Goal: Navigation & Orientation: Find specific page/section

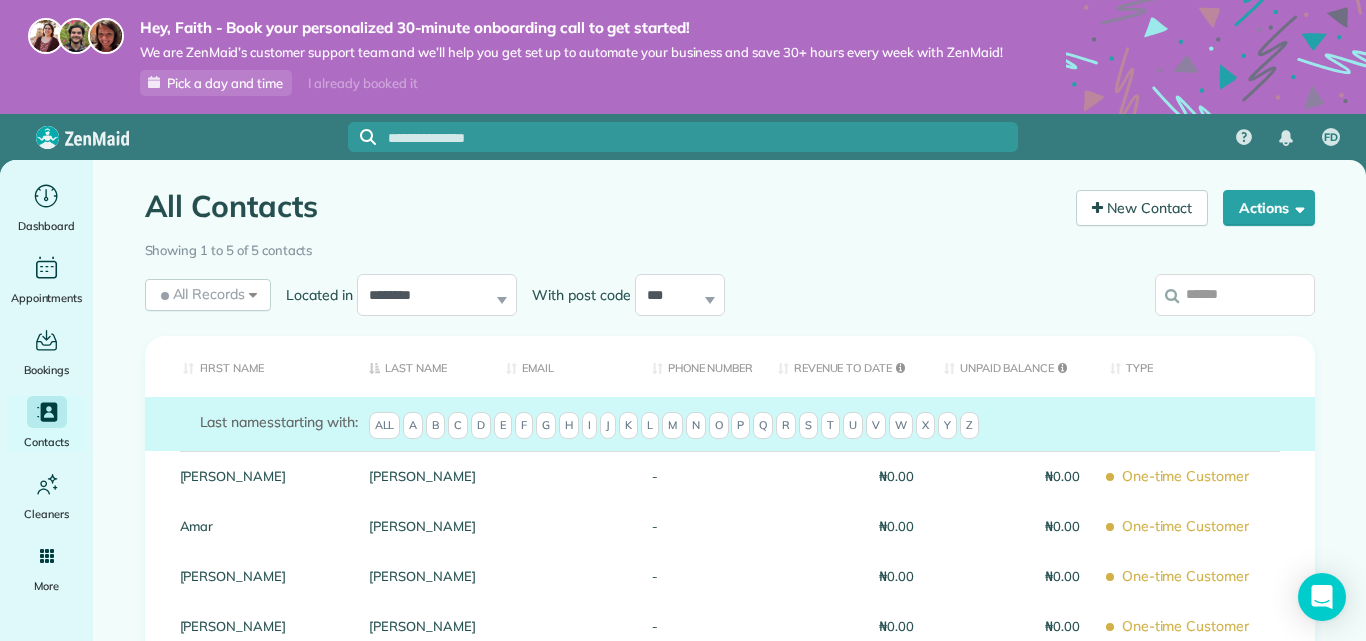
click at [412, 109] on div "Hey, Faith - Book your personalized 30-minute onboarding call to get started! W…" at bounding box center [683, 57] width 1366 height 114
click at [413, 109] on div "Hey, Faith - Book your personalized 30-minute onboarding call to get started! W…" at bounding box center [683, 57] width 1366 height 114
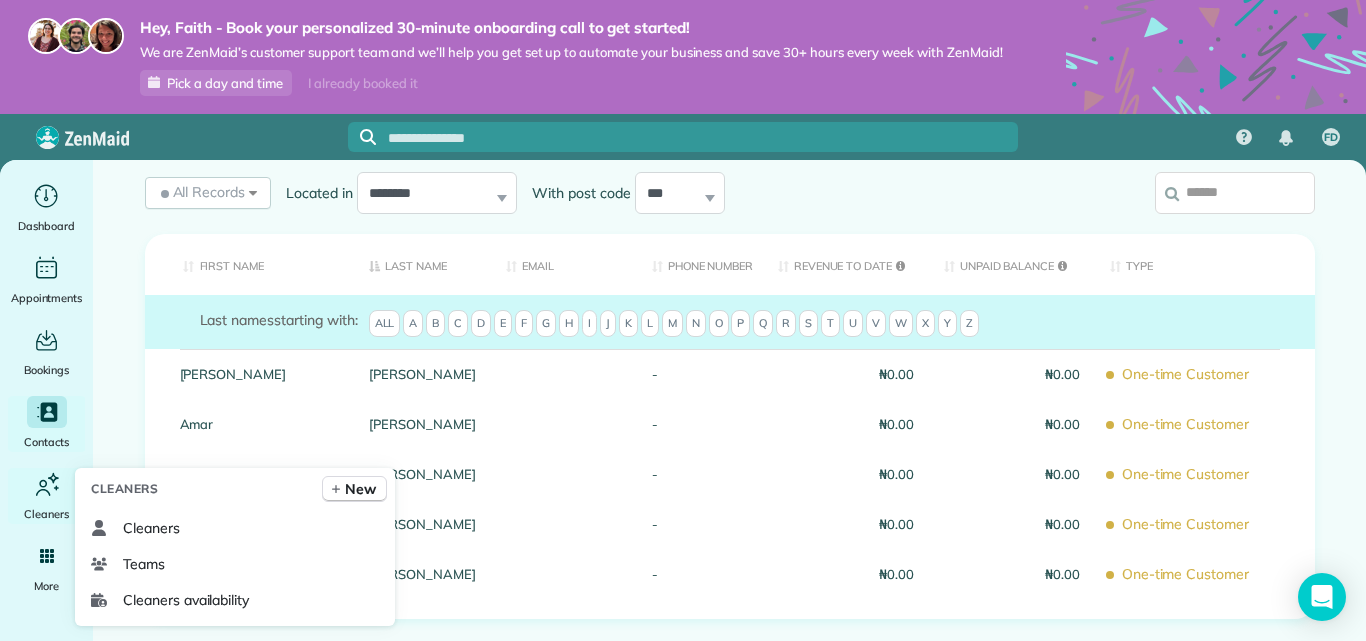
scroll to position [103, 0]
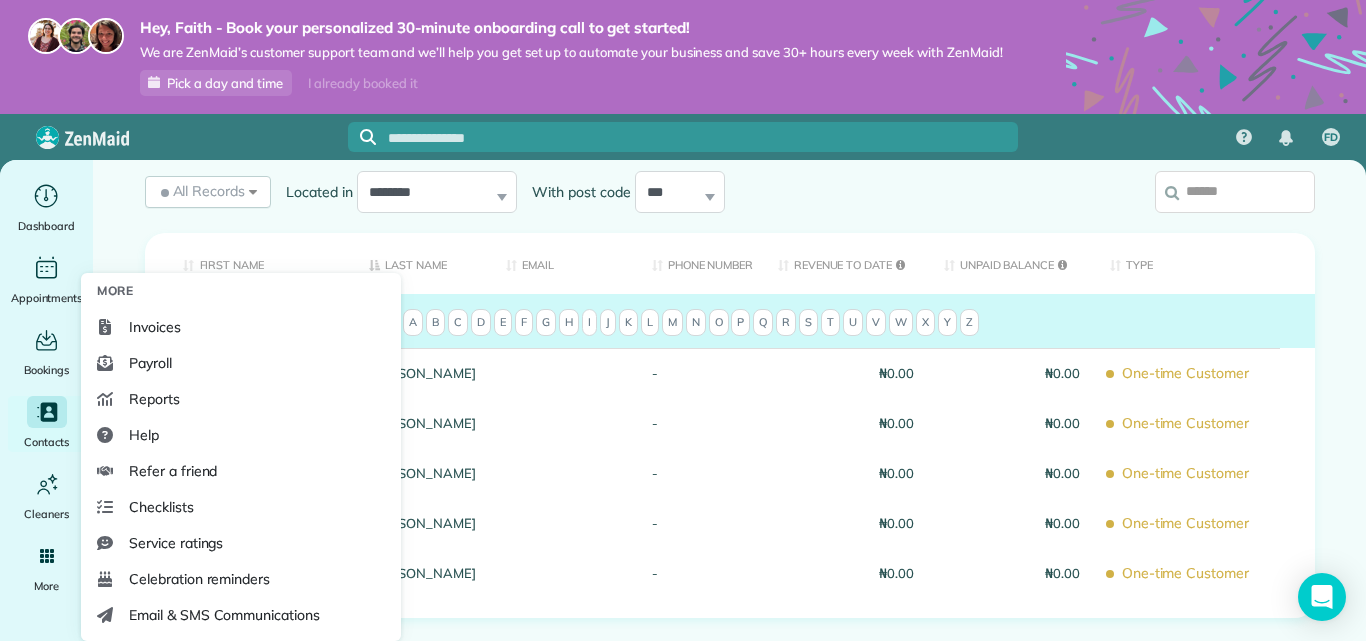
click at [245, 356] on link "Payroll" at bounding box center [241, 363] width 304 height 36
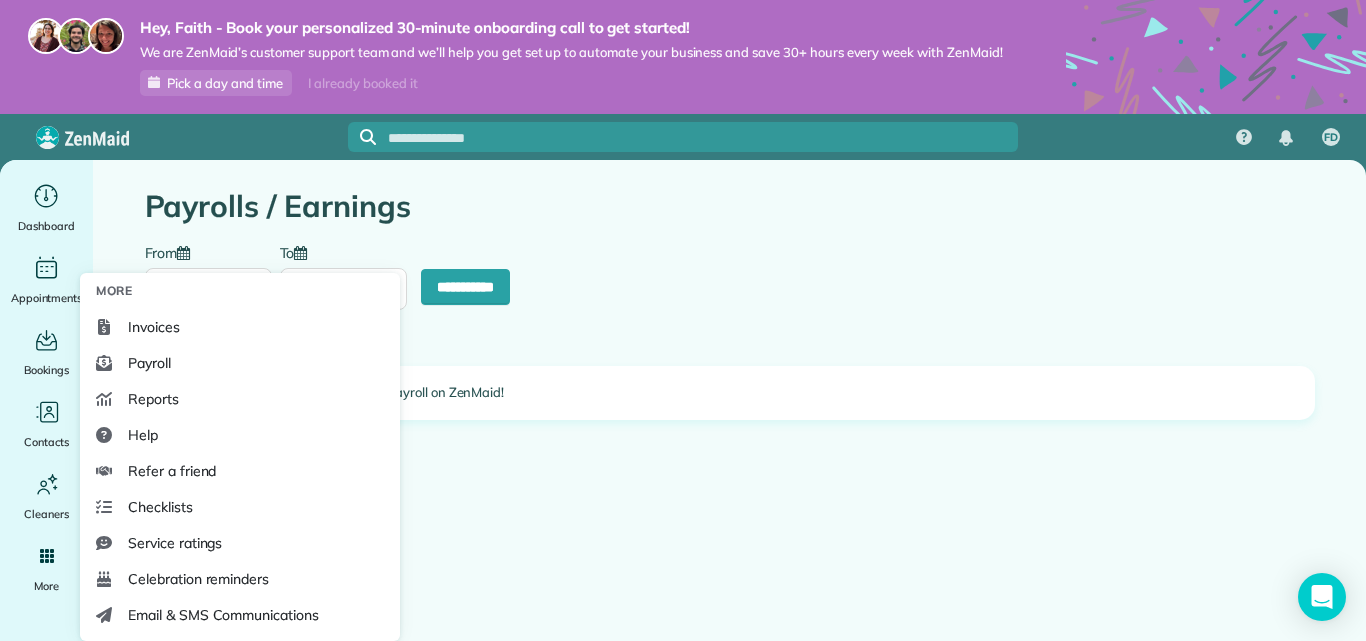
click at [234, 401] on link "Reports" at bounding box center [240, 399] width 304 height 36
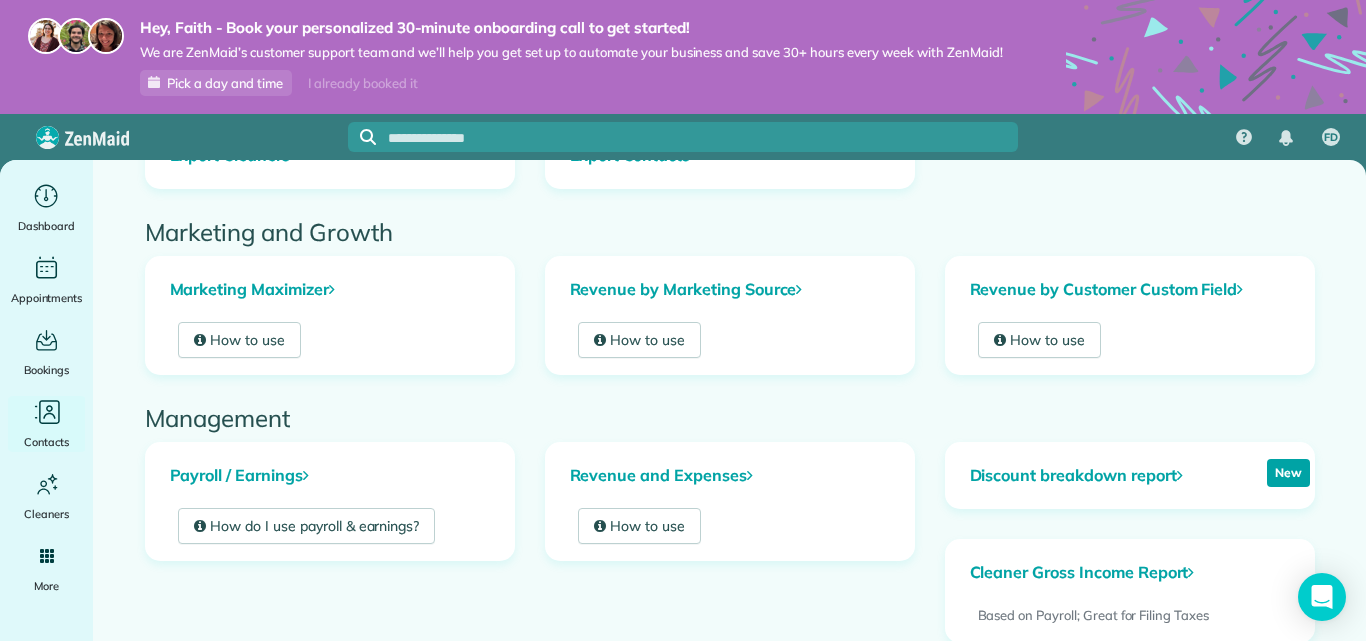
scroll to position [322, 0]
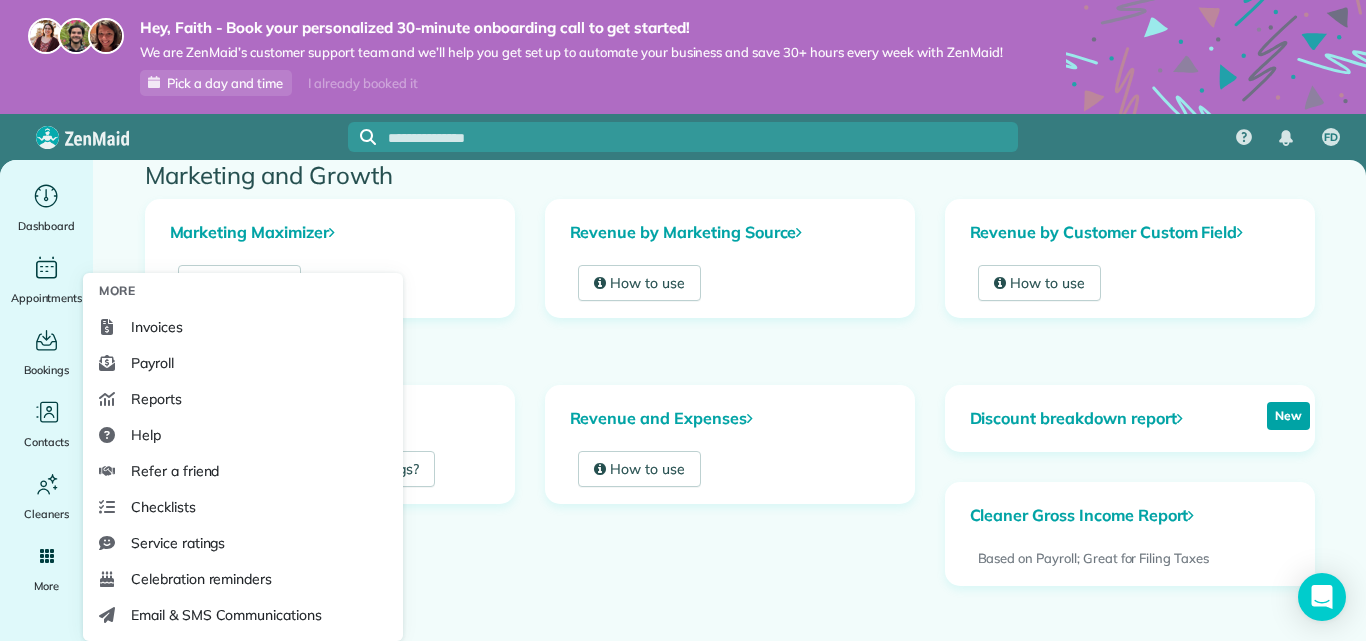
click at [226, 330] on link "Invoices" at bounding box center [243, 327] width 304 height 36
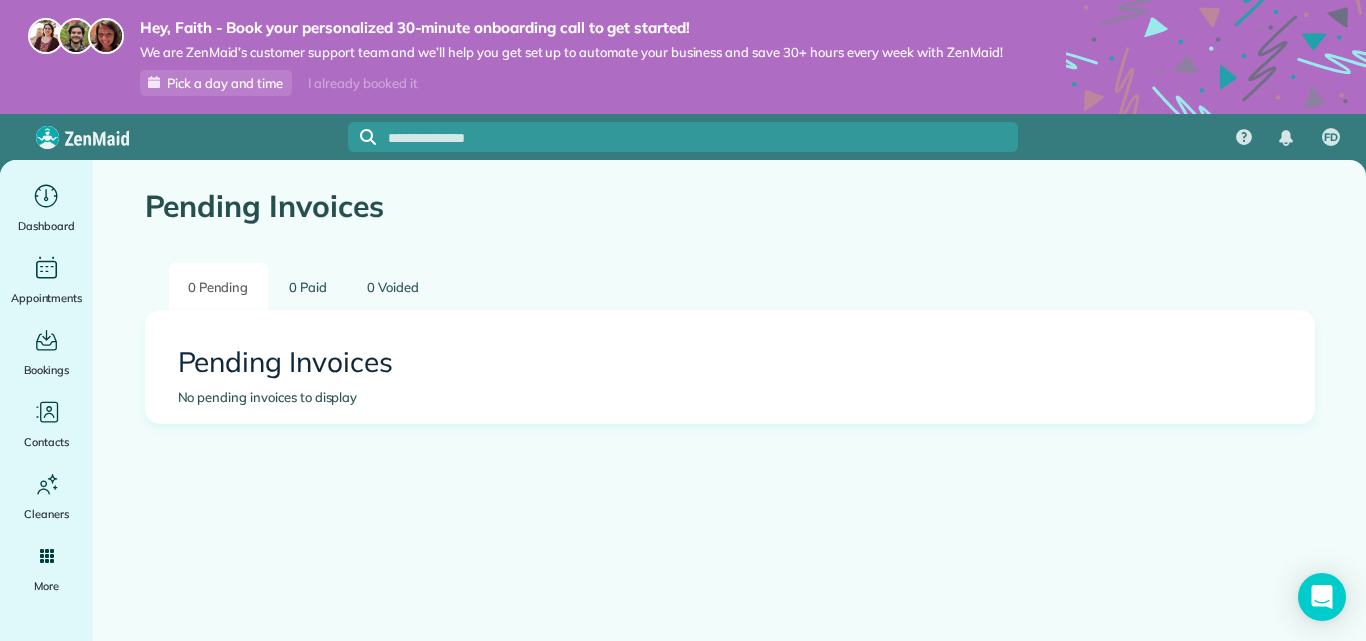
click at [131, 225] on div "Pending Invoices" at bounding box center [730, 196] width 1200 height 73
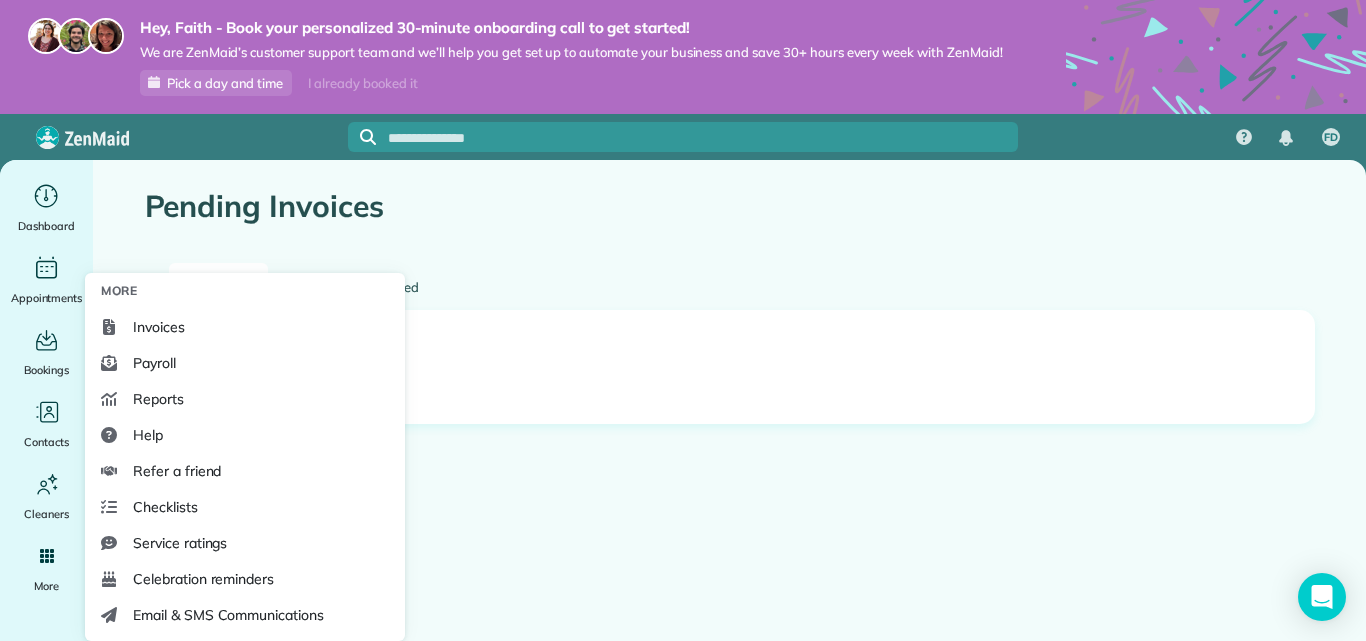
click at [136, 441] on span "Help" at bounding box center [148, 435] width 30 height 20
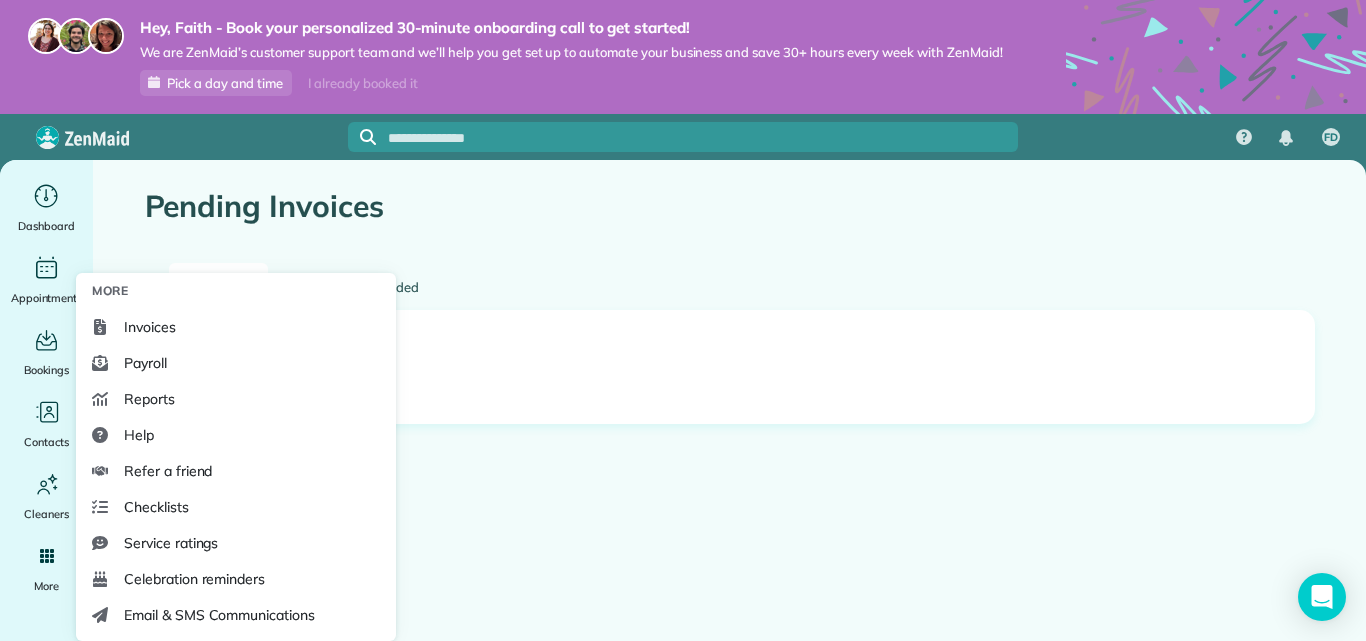
click at [239, 407] on link "Reports" at bounding box center [236, 399] width 304 height 36
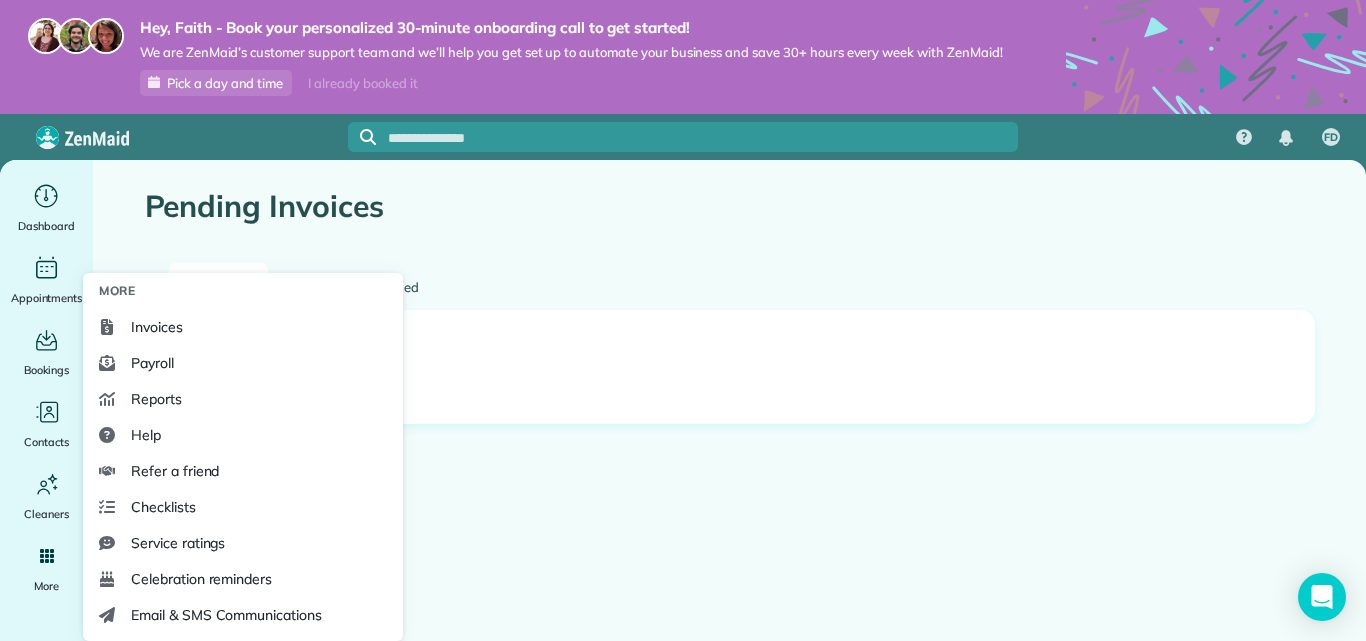
click at [208, 474] on span "Refer a friend" at bounding box center [175, 471] width 88 height 20
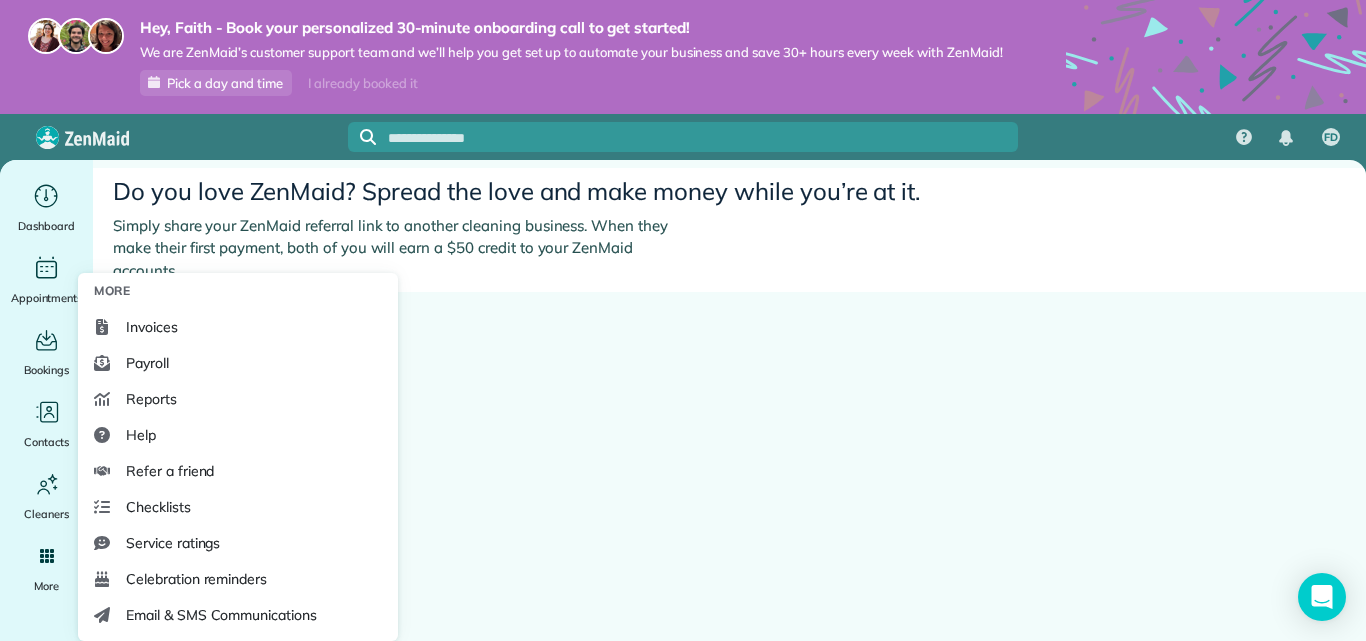
click at [175, 496] on link "Checklists" at bounding box center [238, 507] width 304 height 36
